Goal: Find specific page/section: Find specific page/section

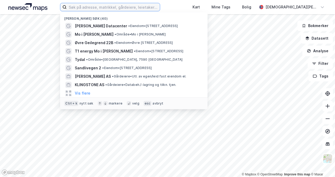
click at [114, 11] on input at bounding box center [113, 7] width 93 height 8
paste input "NORDLAND DATA AS"
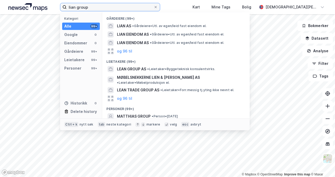
paste input "Cowa"
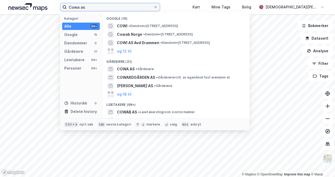
type input "Cowa as"
click at [79, 42] on div "Eiendommer" at bounding box center [75, 43] width 23 height 6
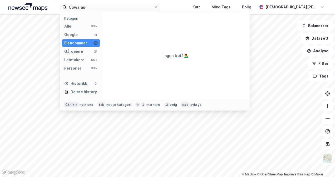
click at [19, 7] on img at bounding box center [27, 7] width 39 height 8
